Goal: Information Seeking & Learning: Learn about a topic

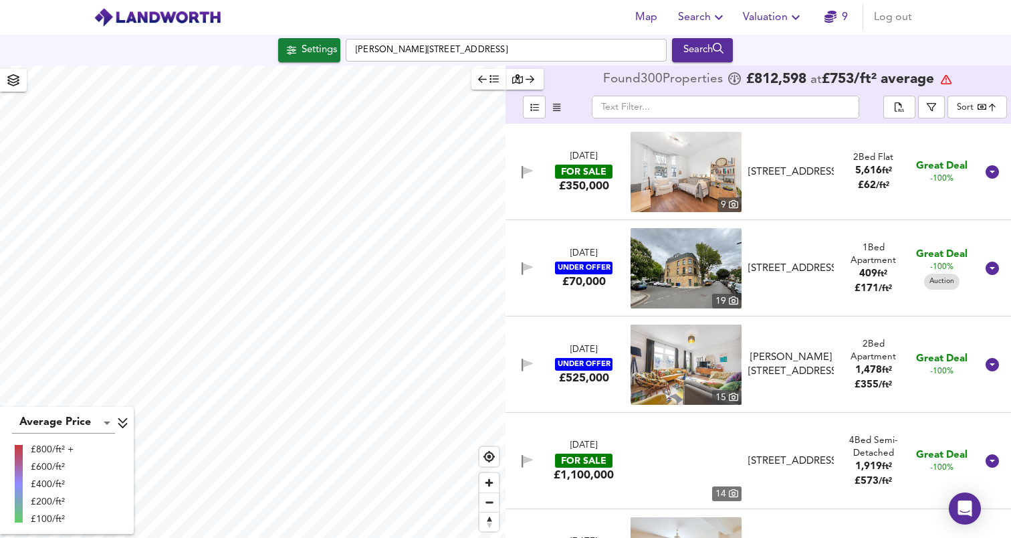
checkbox input "false"
checkbox input "true"
checkbox input "false"
checkbox input "true"
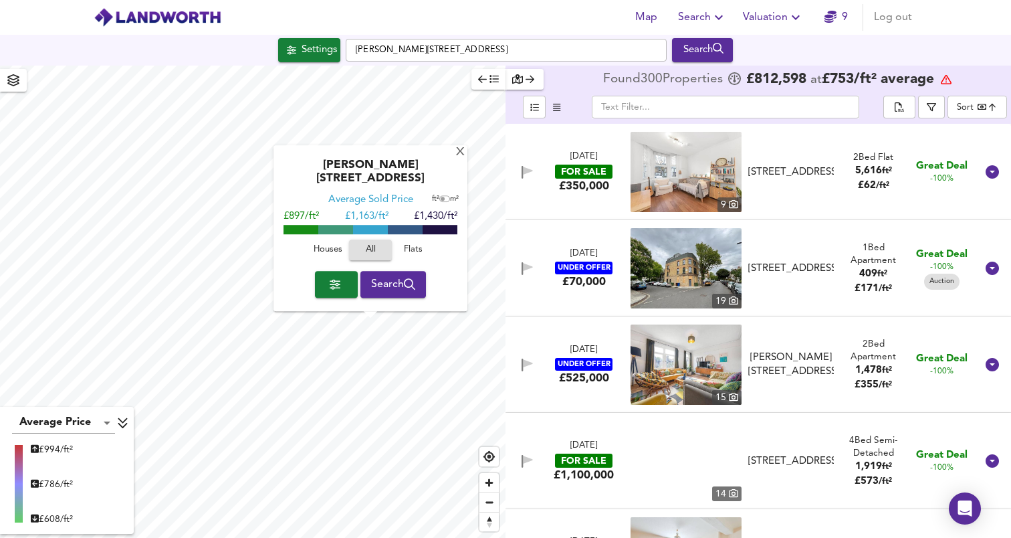
click at [267, 267] on div "X Mitchell's Place, SE21 7JZ Average Sold Price ft² m² £897/ft² £ 1,163/ft² £1,…" at bounding box center [252, 302] width 505 height 472
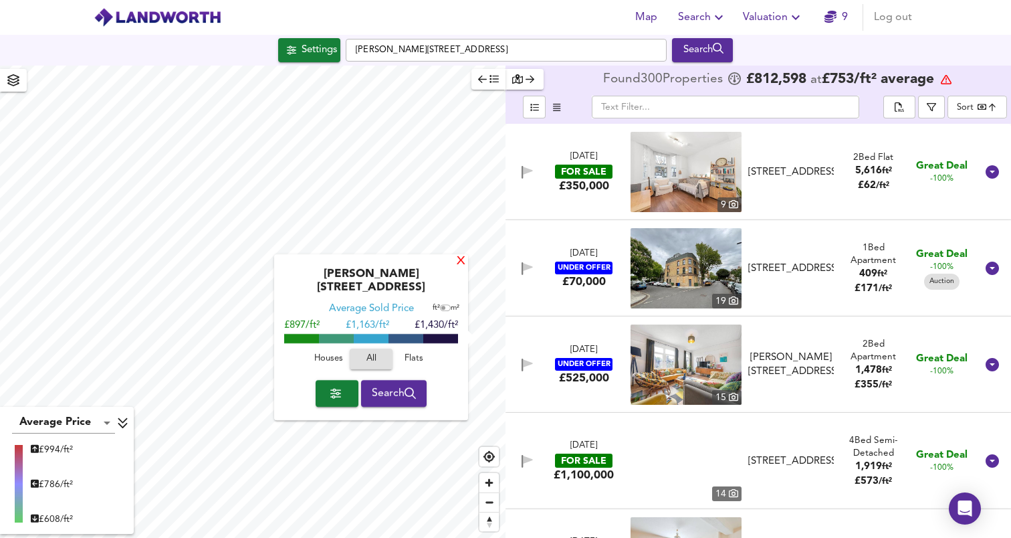
click at [459, 267] on div "X" at bounding box center [460, 261] width 11 height 13
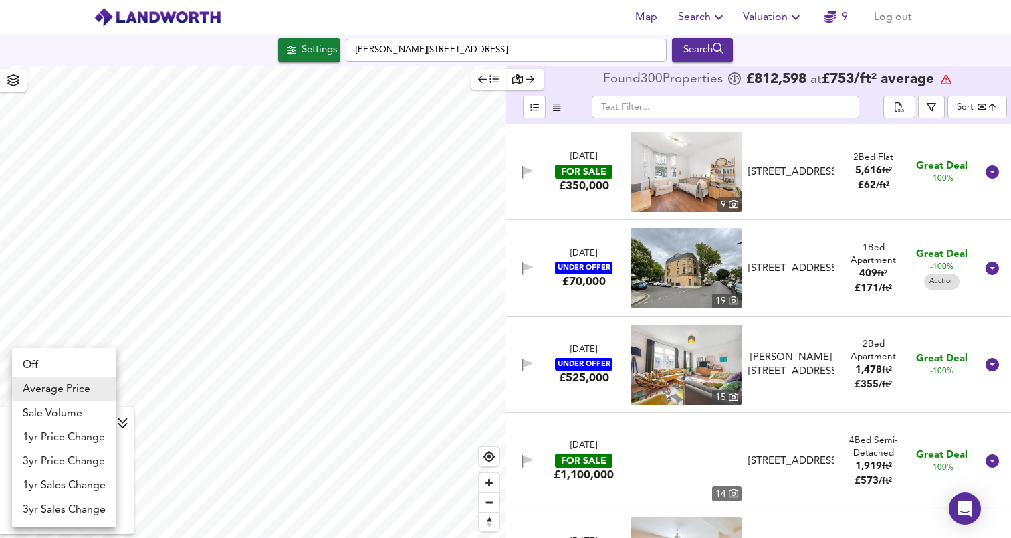
click at [106, 421] on body "Map Search Valuation 9 Log out Settings Mitchell's Place, SE21 7JZ Search Avera…" at bounding box center [505, 269] width 1011 height 538
click at [92, 437] on li "1yr Price Change" at bounding box center [64, 437] width 104 height 24
type input "lwc1y"
checkbox input "false"
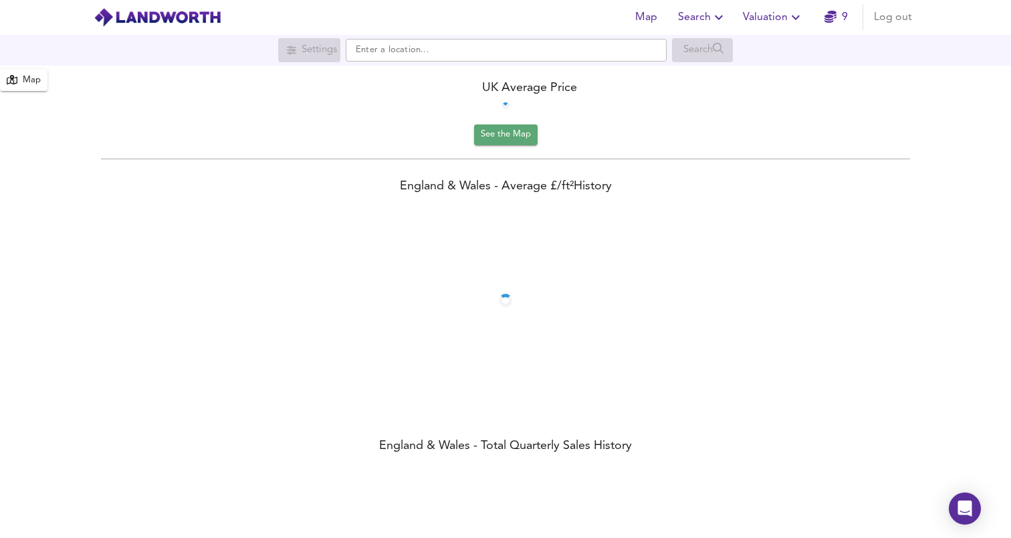
click at [491, 136] on span "See the Map" at bounding box center [506, 134] width 50 height 15
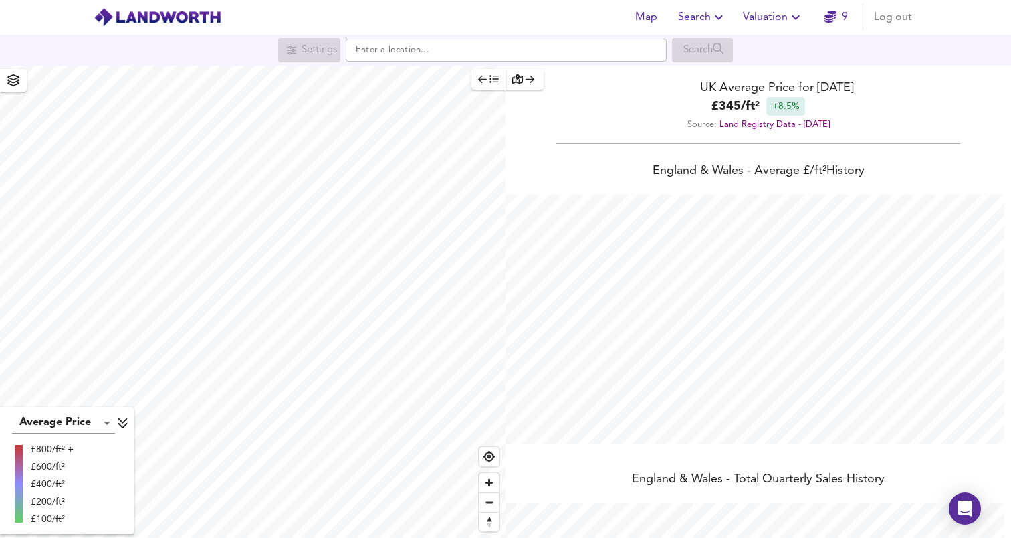
scroll to position [538, 1011]
click at [529, 72] on div "button" at bounding box center [524, 79] width 25 height 15
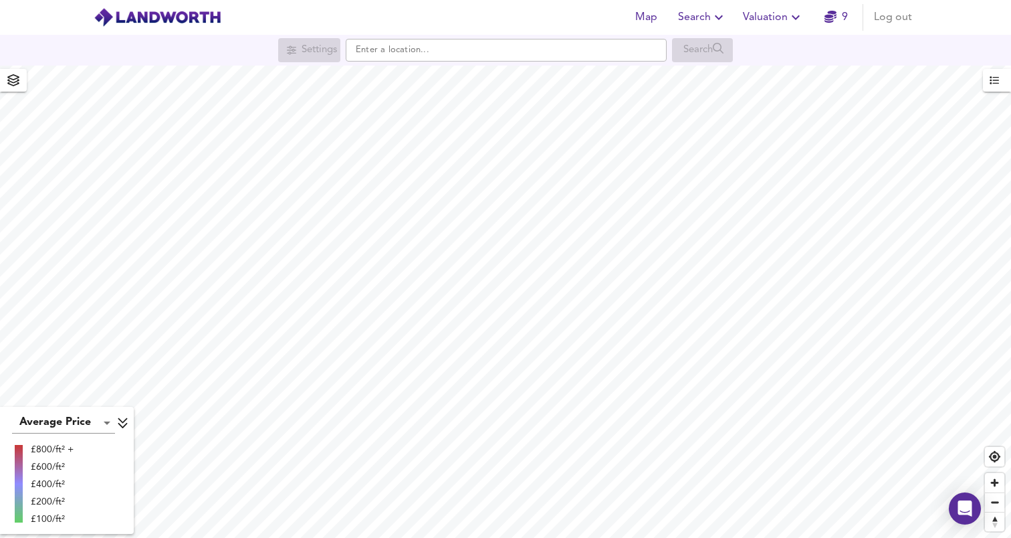
click at [12, 85] on icon "button" at bounding box center [13, 80] width 12 height 12
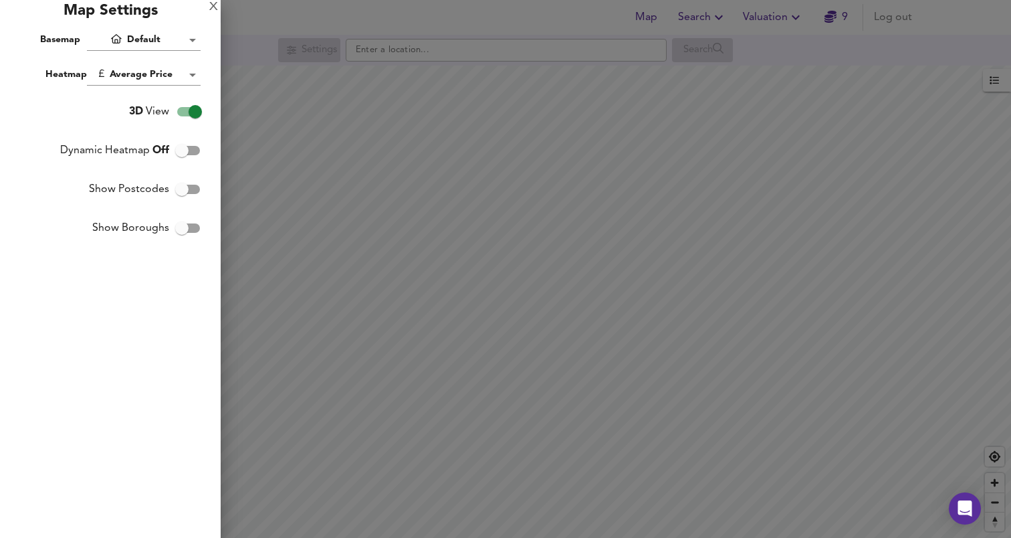
click at [365, 157] on div at bounding box center [505, 269] width 1011 height 538
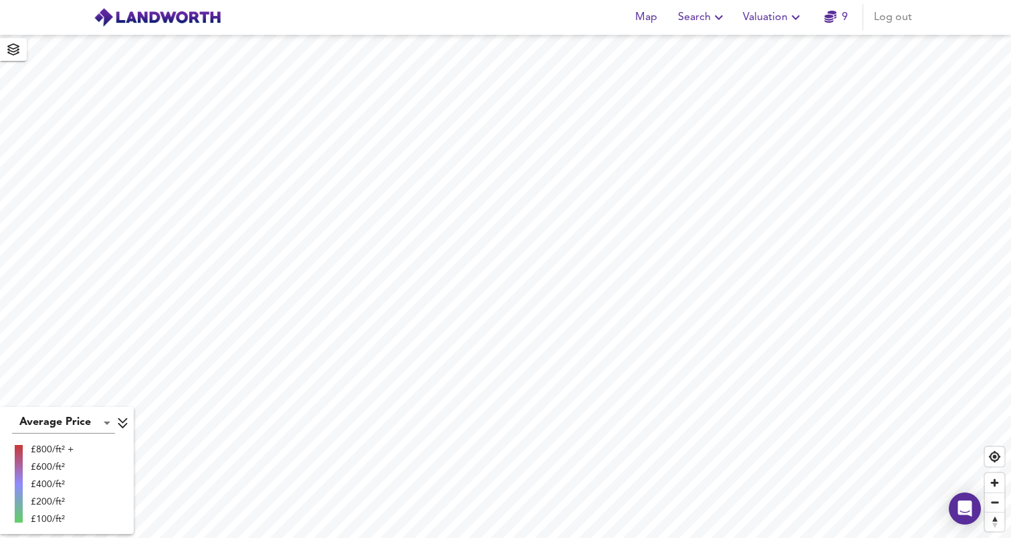
click at [15, 49] on icon "button" at bounding box center [13, 49] width 13 height 12
checkbox input "true"
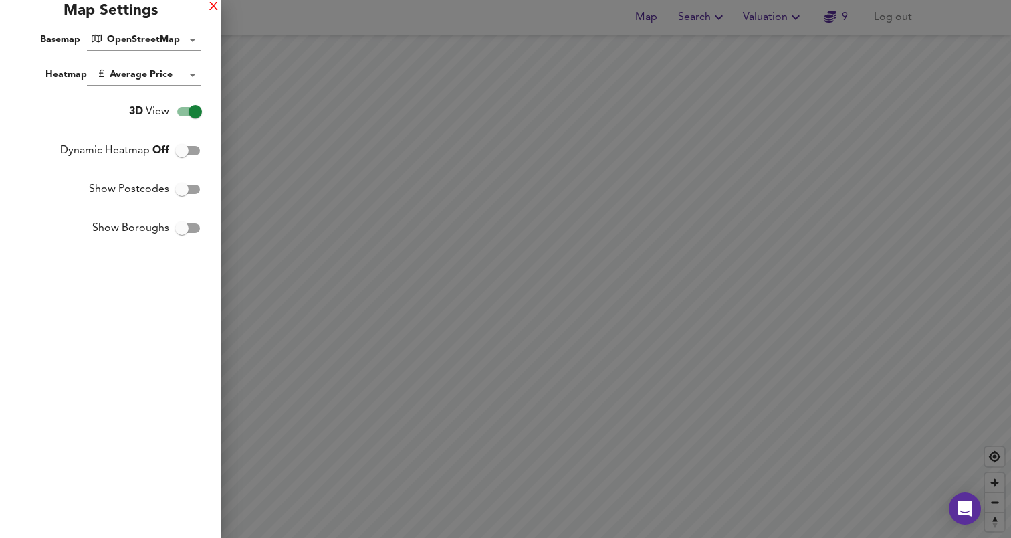
click at [215, 9] on div "X" at bounding box center [213, 7] width 9 height 9
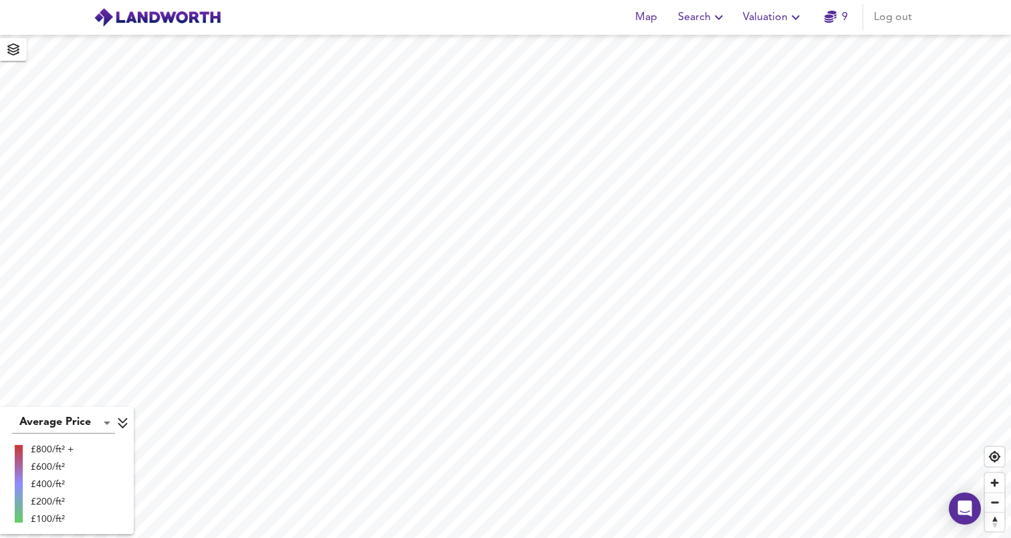
click at [713, 17] on icon "button" at bounding box center [719, 17] width 16 height 16
click at [712, 48] on li "New Search" at bounding box center [702, 48] width 132 height 24
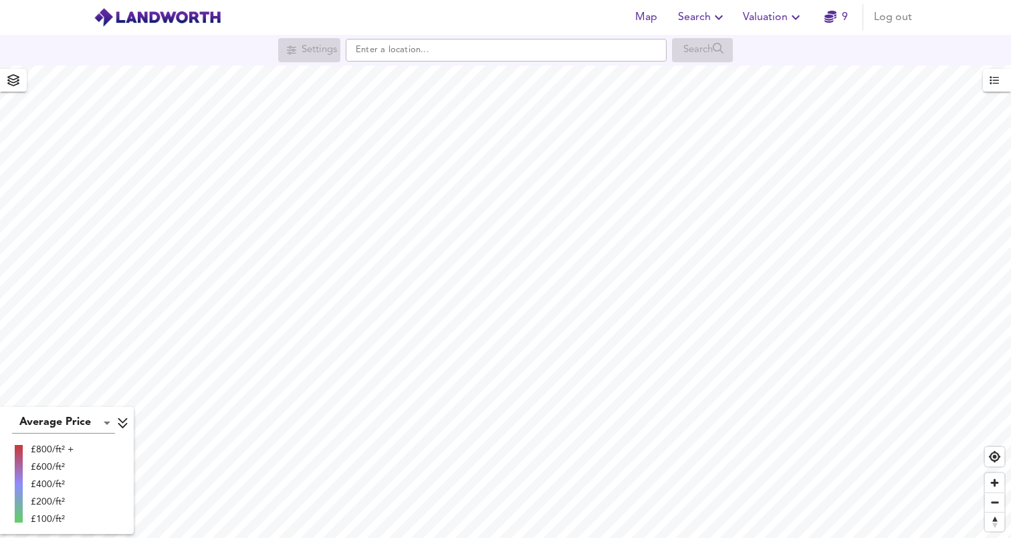
click at [699, 18] on span "Search" at bounding box center [702, 17] width 49 height 19
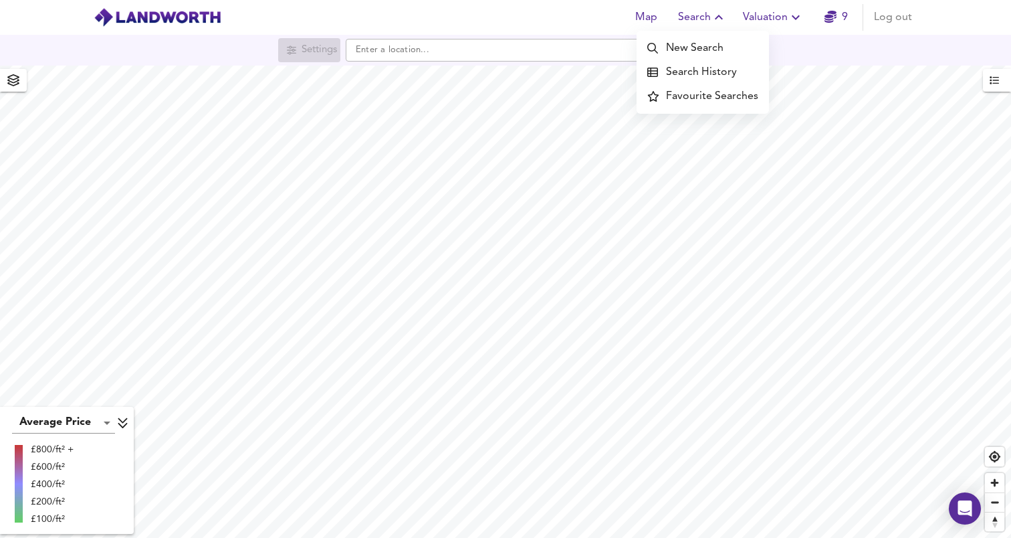
click at [755, 19] on span "Valuation" at bounding box center [773, 17] width 61 height 19
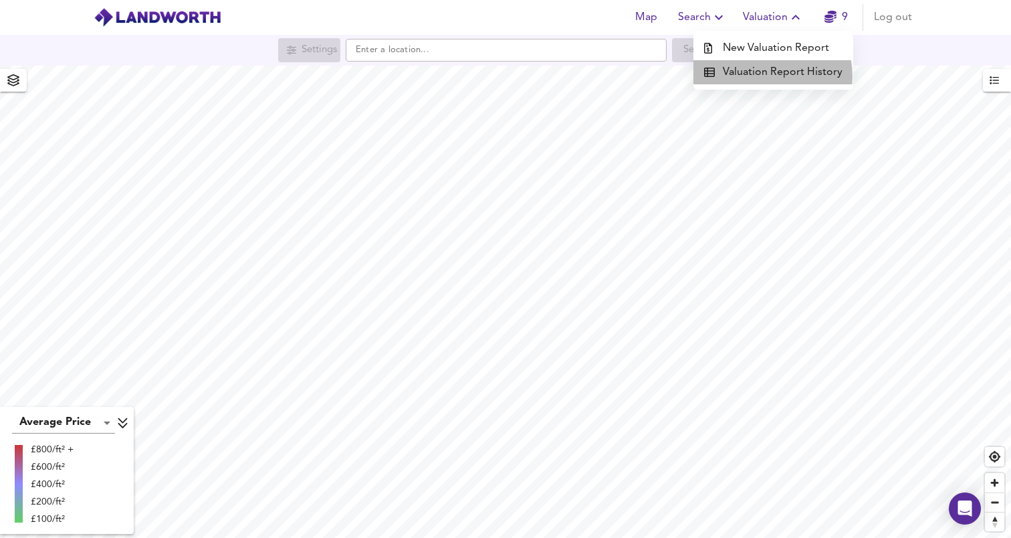
click at [761, 76] on li "Valuation Report History" at bounding box center [773, 72] width 160 height 24
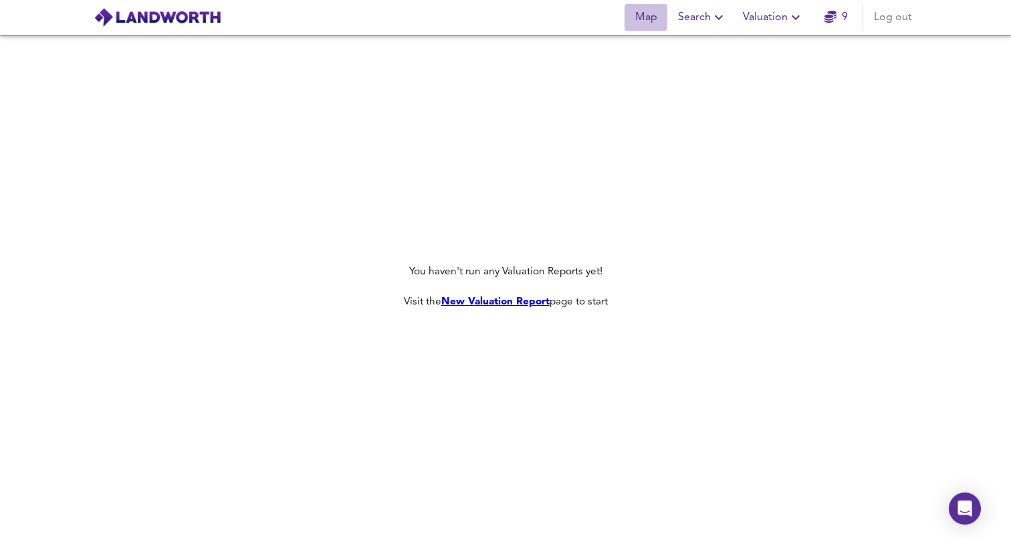
click at [655, 22] on span "Map" at bounding box center [646, 17] width 32 height 19
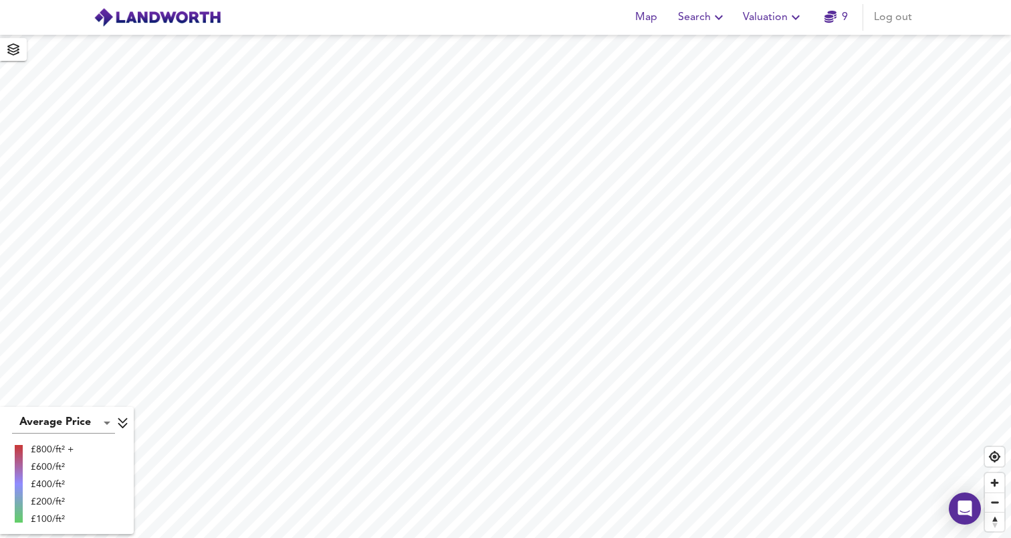
click at [707, 21] on span "Search" at bounding box center [702, 17] width 49 height 19
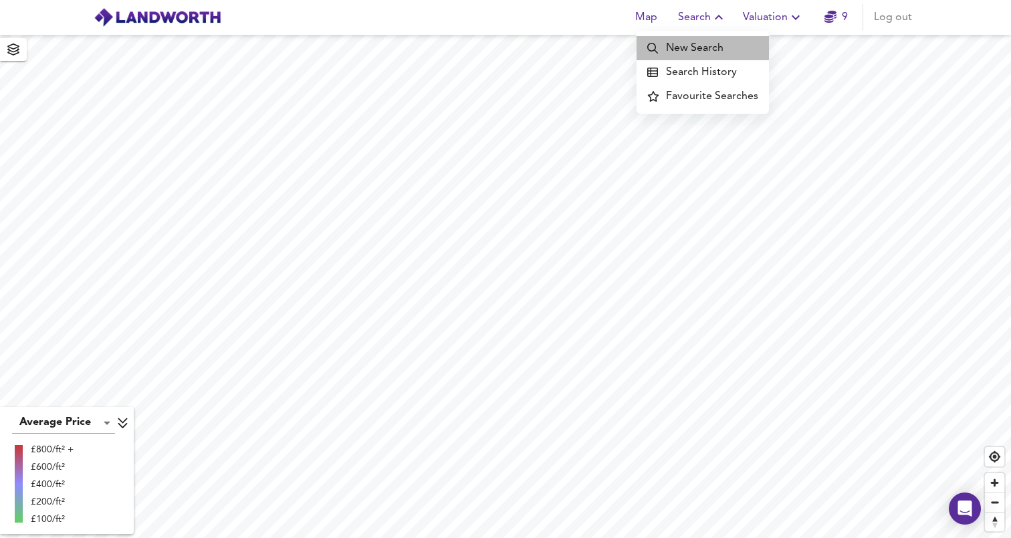
click at [707, 45] on li "New Search" at bounding box center [702, 48] width 132 height 24
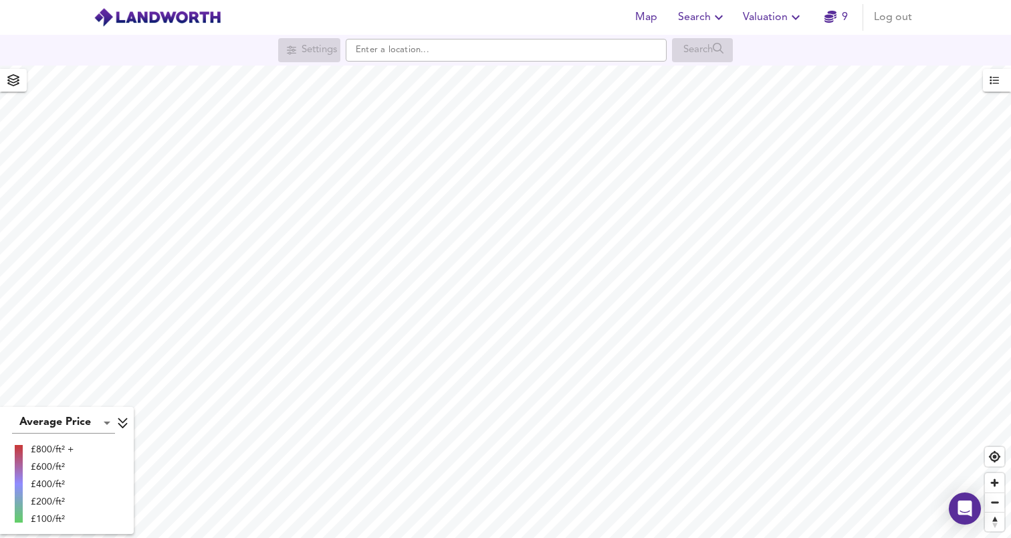
click at [1001, 89] on button "button" at bounding box center [997, 80] width 28 height 23
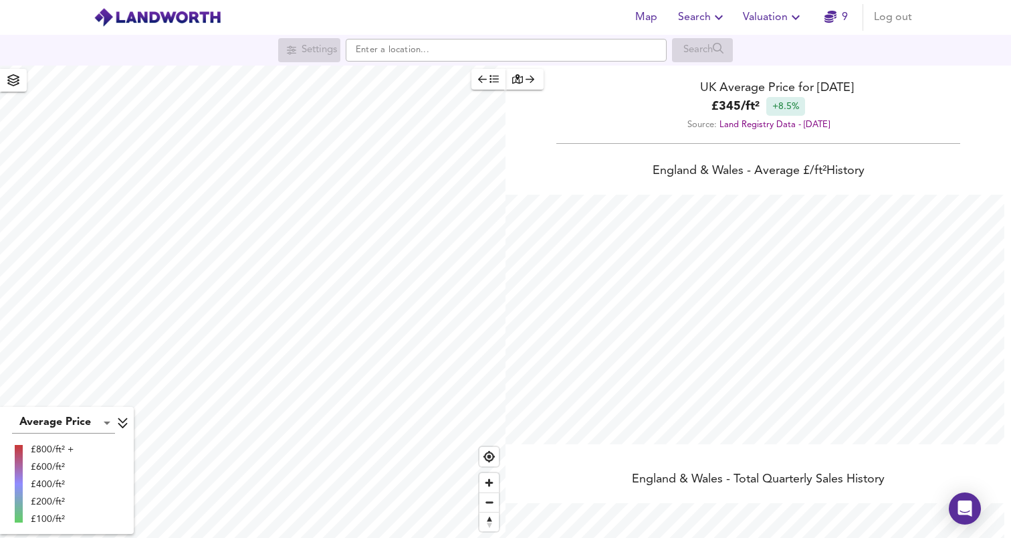
click at [534, 82] on div "button" at bounding box center [524, 79] width 25 height 15
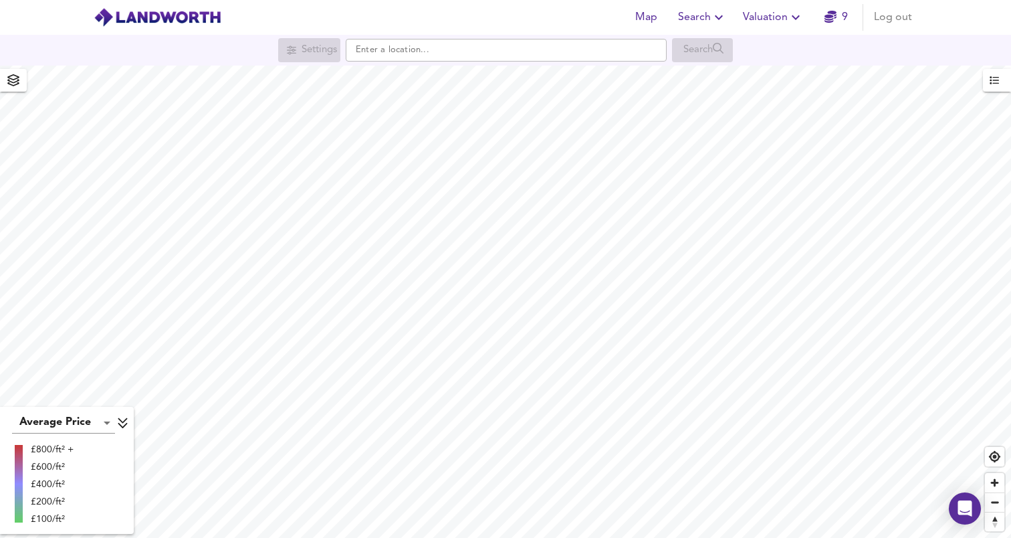
click at [994, 83] on icon "button" at bounding box center [993, 80] width 9 height 8
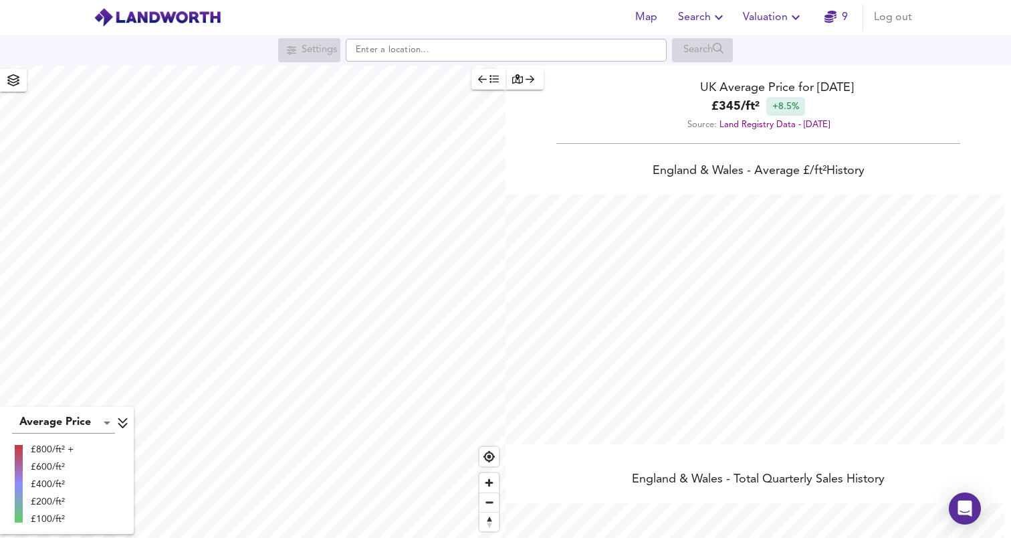
click at [537, 78] on button "button" at bounding box center [524, 79] width 38 height 21
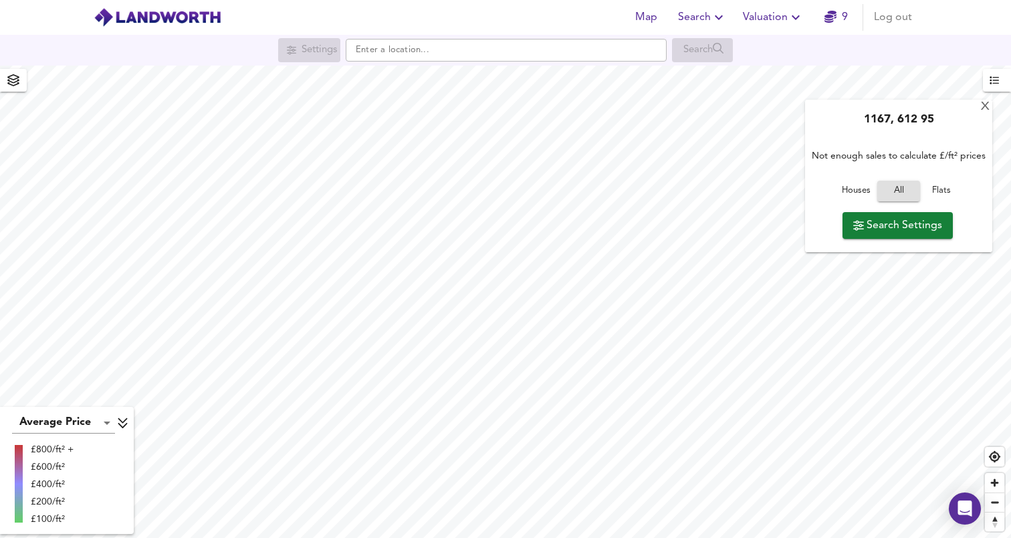
click at [999, 83] on span "button" at bounding box center [996, 80] width 15 height 17
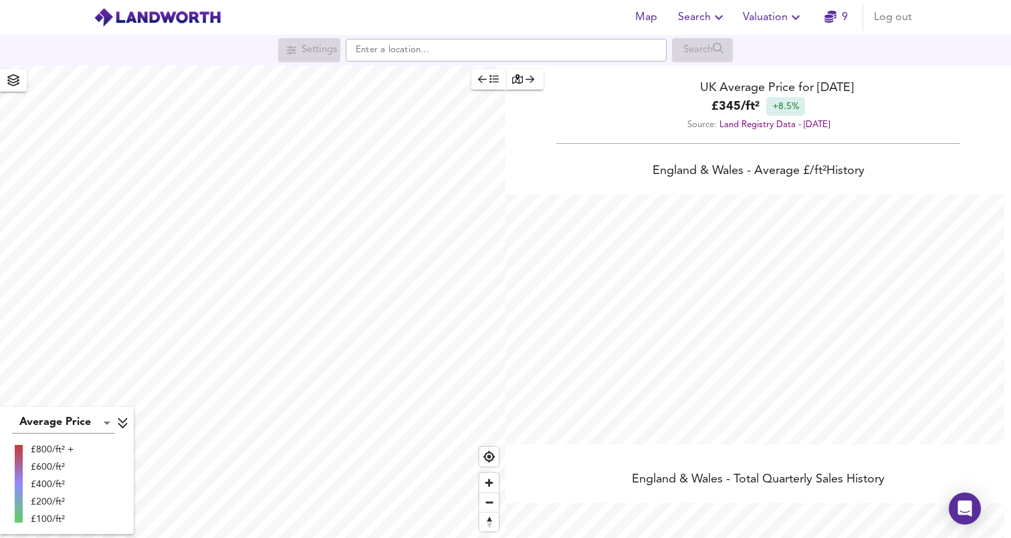
click at [484, 78] on icon "button" at bounding box center [482, 78] width 9 height 9
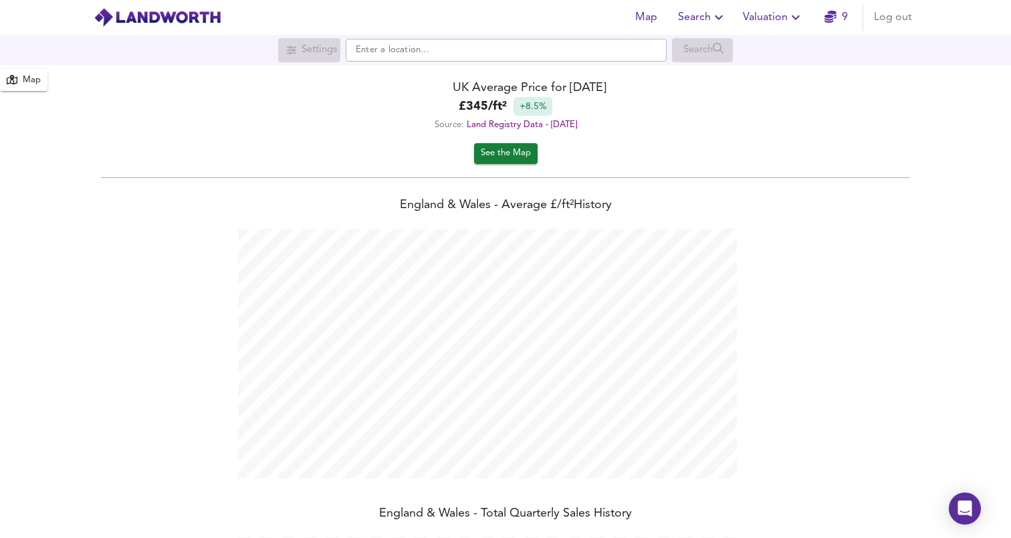
click at [25, 79] on div "Map" at bounding box center [32, 80] width 18 height 15
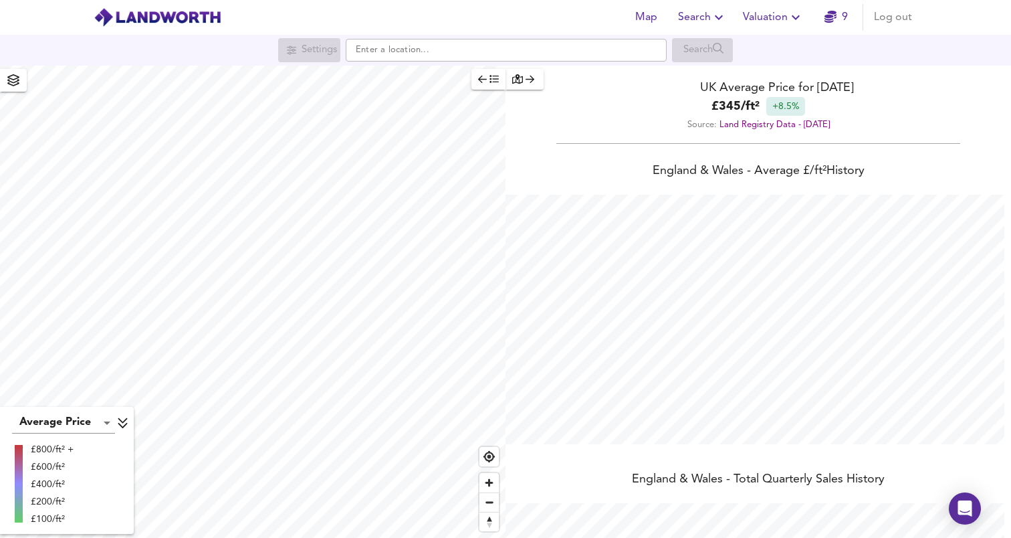
click at [523, 78] on div "button" at bounding box center [524, 79] width 25 height 15
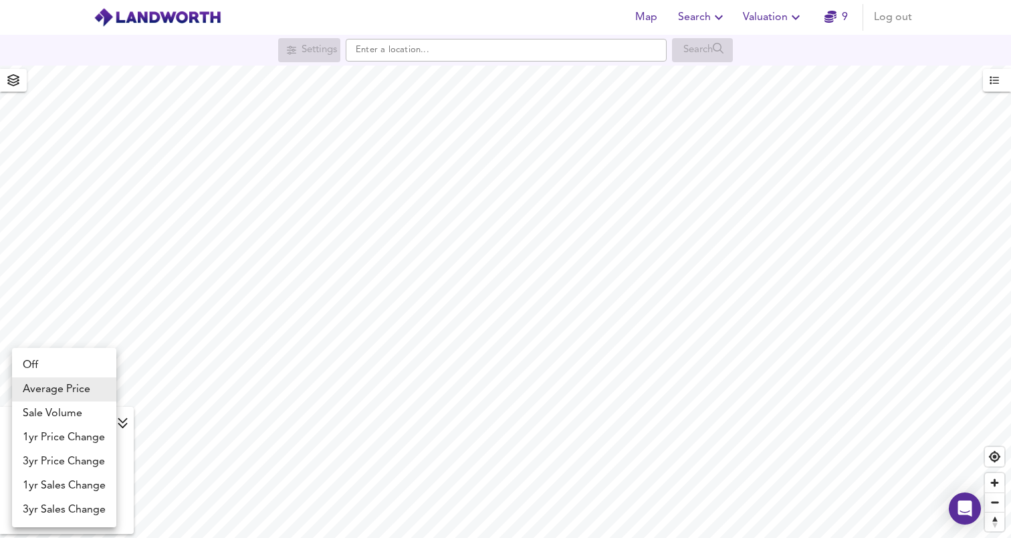
click at [101, 421] on body "Map Search Valuation 9 Log out Settings Search X 1167, 612 95 Not enough sales …" at bounding box center [505, 269] width 1011 height 538
click at [72, 434] on li "1yr Price Change" at bounding box center [64, 437] width 104 height 24
type input "lwc1y"
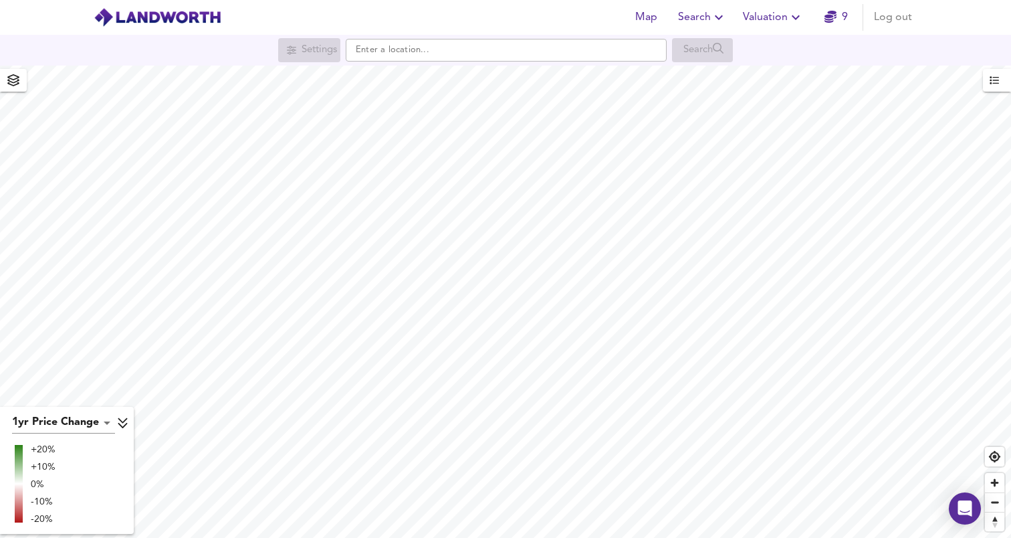
click at [92, 423] on body "Map Search Valuation 9 Log out Settings Search X 1167, 612 95 Not enough sales …" at bounding box center [505, 269] width 1011 height 538
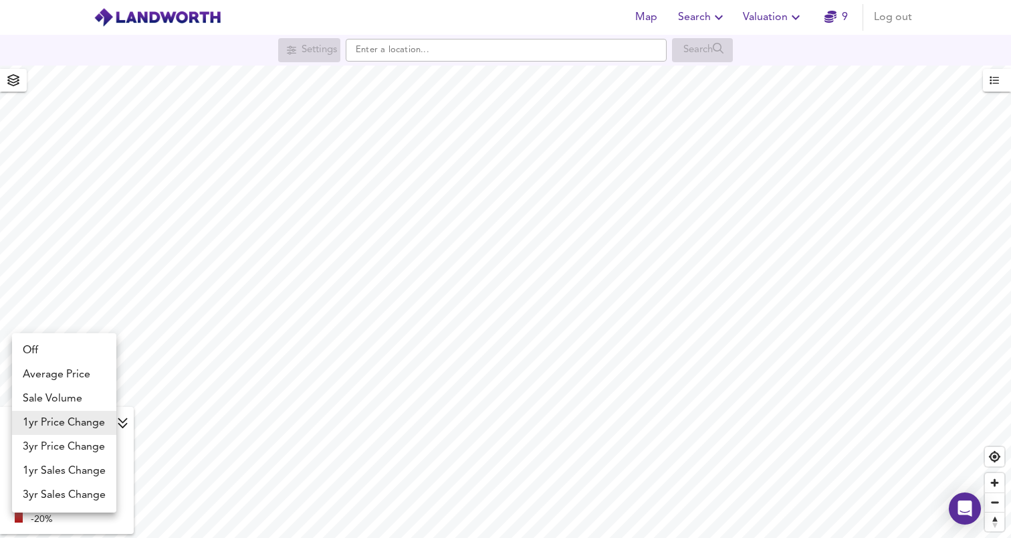
click at [73, 445] on li "3yr Price Change" at bounding box center [64, 447] width 104 height 24
type input "lwc3y"
